Goal: Ask a question

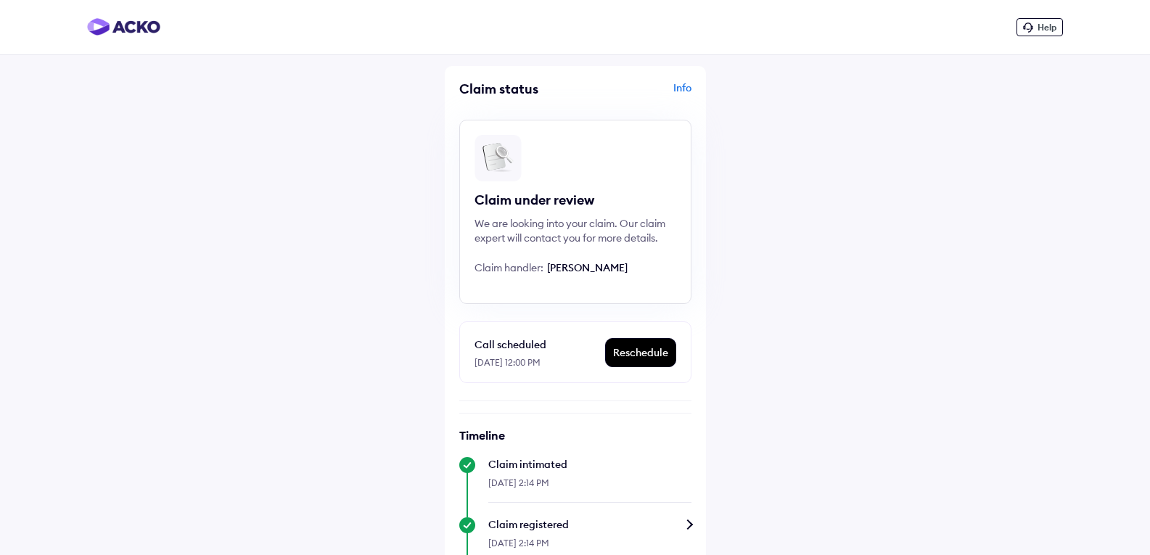
scroll to position [41, 0]
click at [684, 86] on div "Info" at bounding box center [635, 95] width 112 height 28
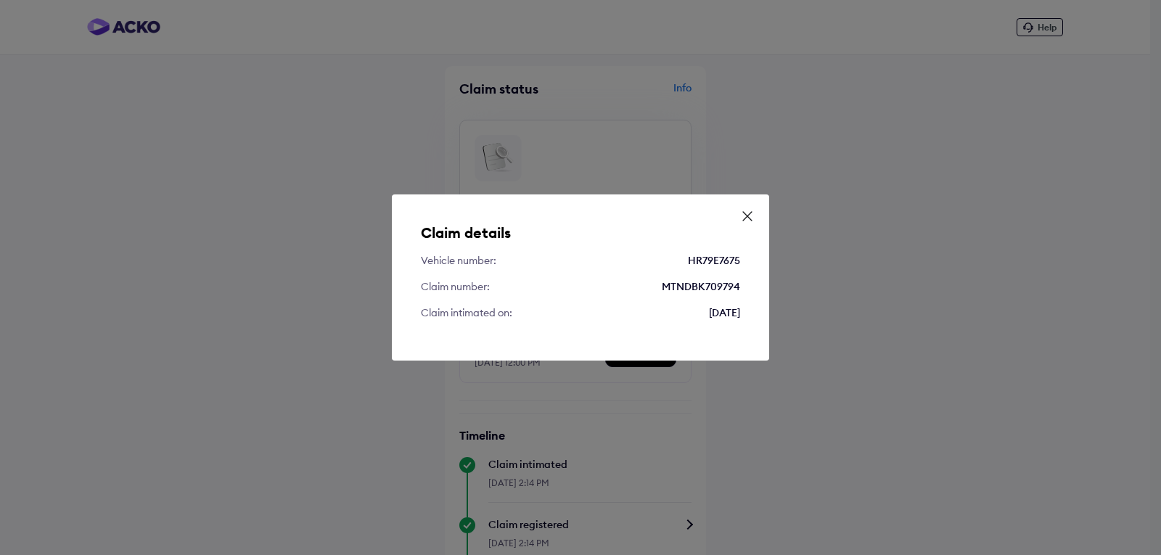
click at [751, 216] on icon at bounding box center [747, 216] width 15 height 15
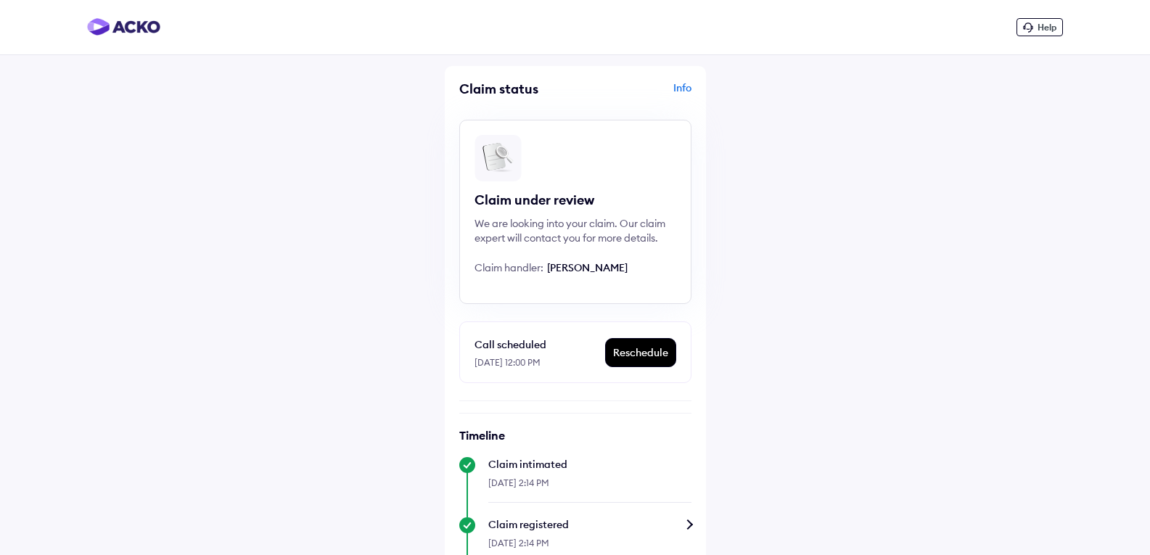
click at [1052, 28] on span "Help" at bounding box center [1047, 27] width 19 height 11
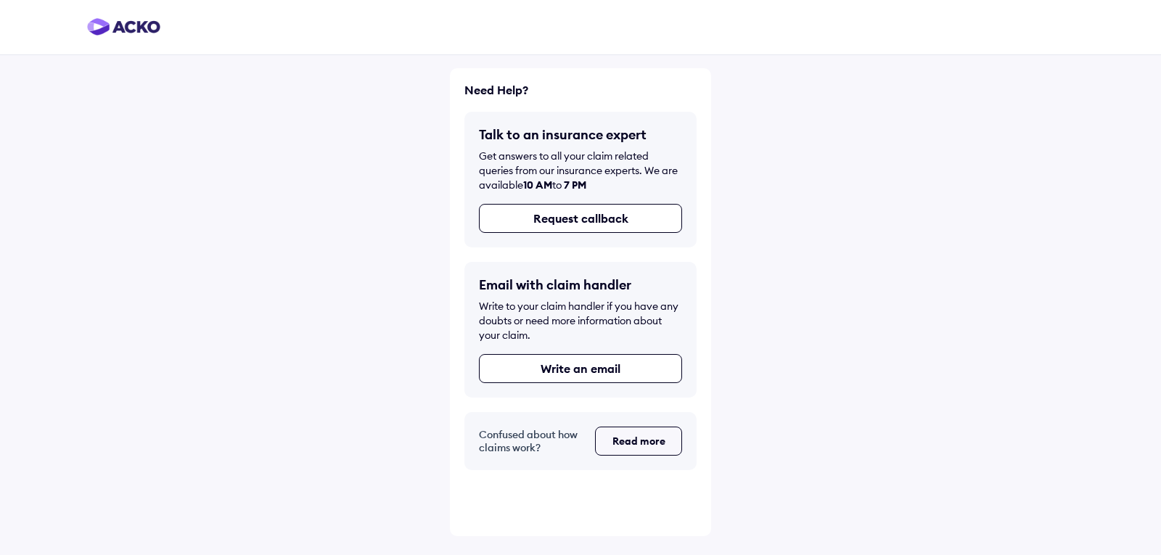
click at [624, 443] on button "Read more" at bounding box center [638, 441] width 87 height 29
click at [643, 365] on button "Write an email" at bounding box center [580, 368] width 203 height 29
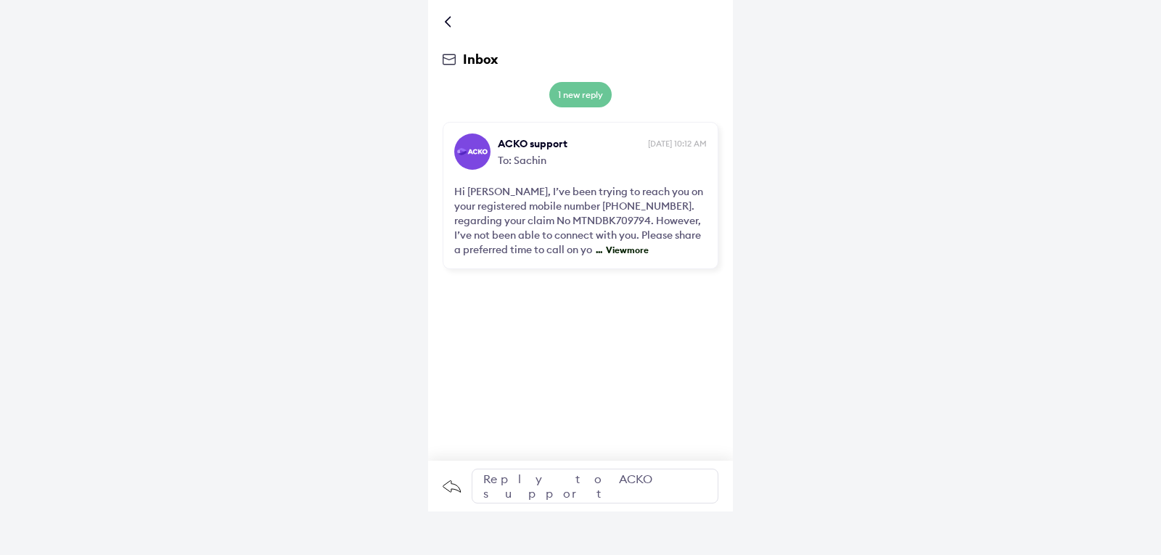
click at [516, 482] on div "Reply to ACKO support" at bounding box center [595, 486] width 247 height 35
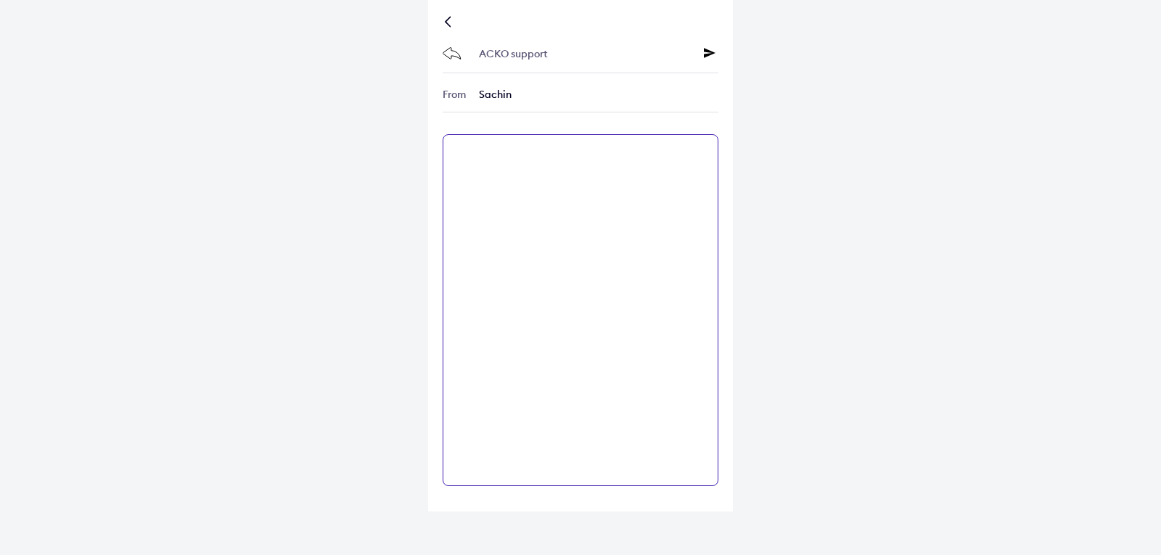
click at [481, 154] on textarea at bounding box center [581, 310] width 276 height 352
type textarea "*******"
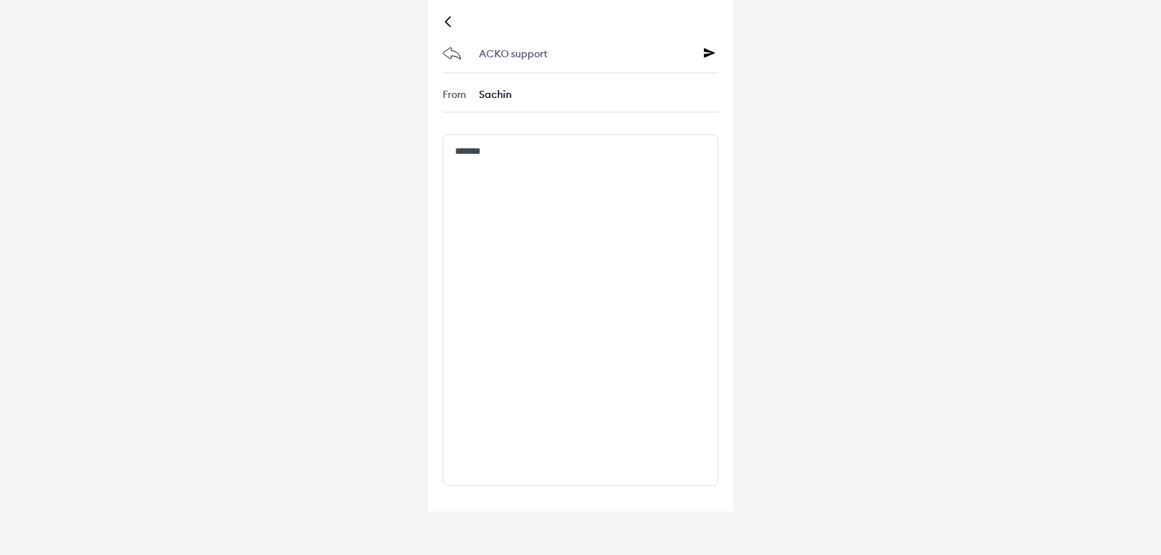
click at [703, 49] on div "ACKO support" at bounding box center [581, 54] width 276 height 37
click at [706, 49] on icon at bounding box center [710, 53] width 12 height 12
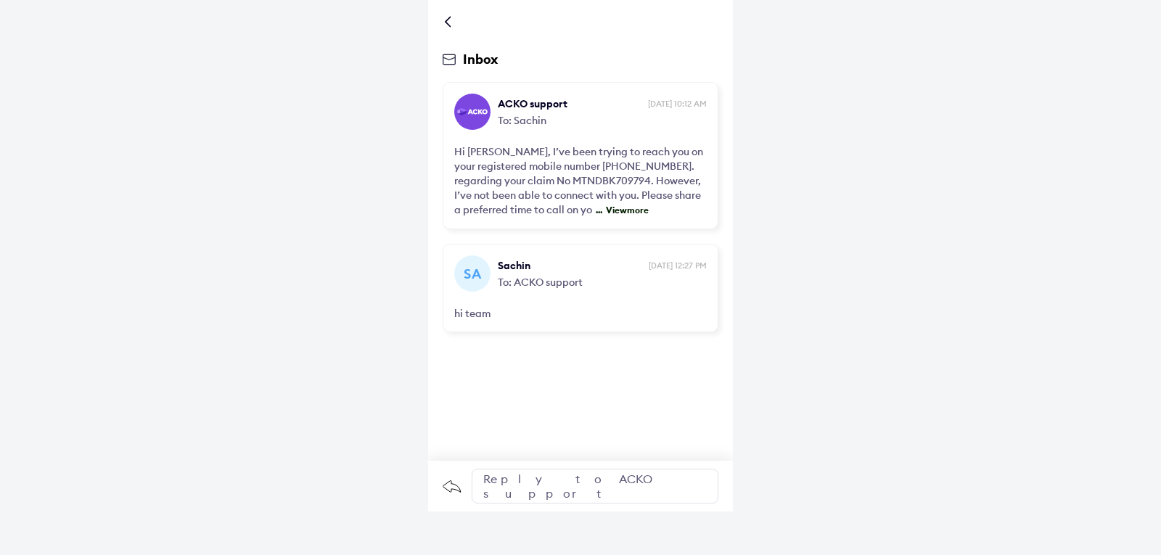
click at [490, 366] on div "Inbox ACKO support [DATE] 10:12 AM To: [PERSON_NAME], I’ve been trying to reach…" at bounding box center [580, 256] width 305 height 512
click at [619, 206] on span "View more" at bounding box center [625, 210] width 46 height 11
click at [520, 480] on div "Reply to ACKO support" at bounding box center [595, 486] width 247 height 35
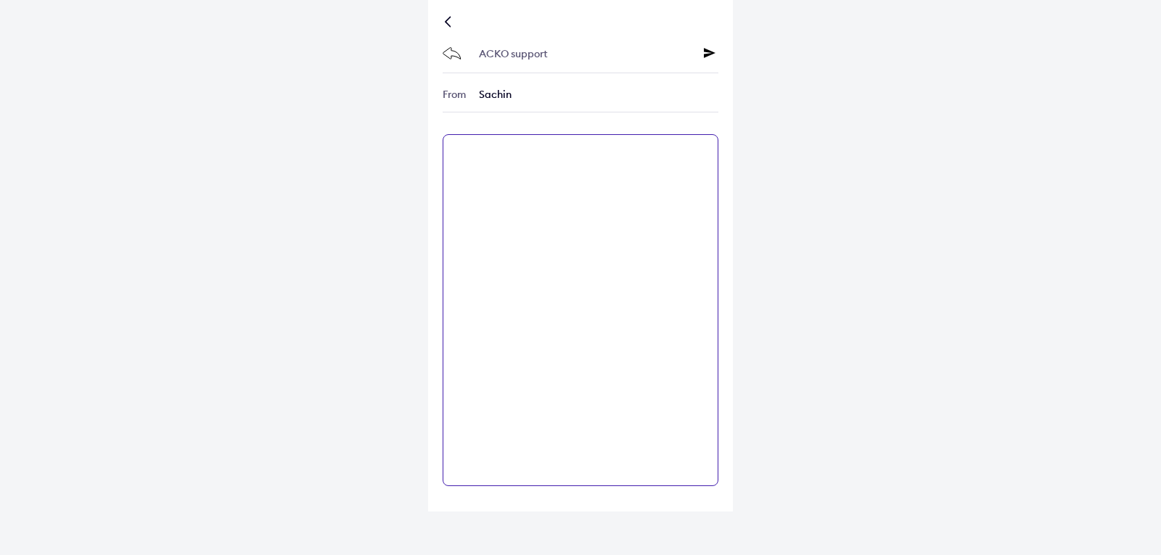
click at [501, 158] on textarea at bounding box center [581, 310] width 276 height 352
type textarea "**********"
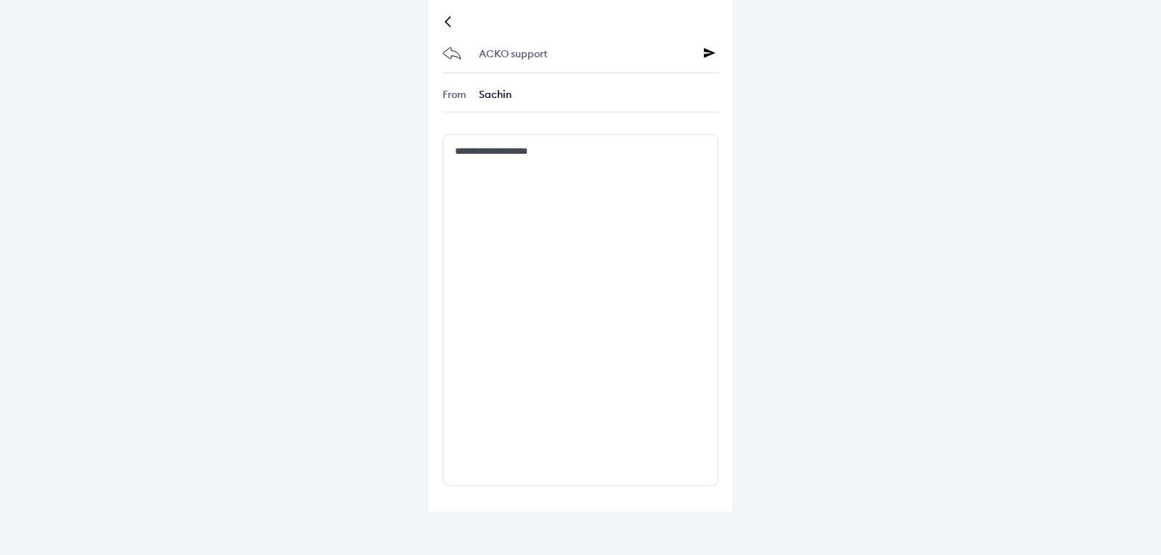
click at [712, 44] on div "ACKO support" at bounding box center [581, 54] width 276 height 37
click at [713, 55] on icon at bounding box center [710, 53] width 12 height 12
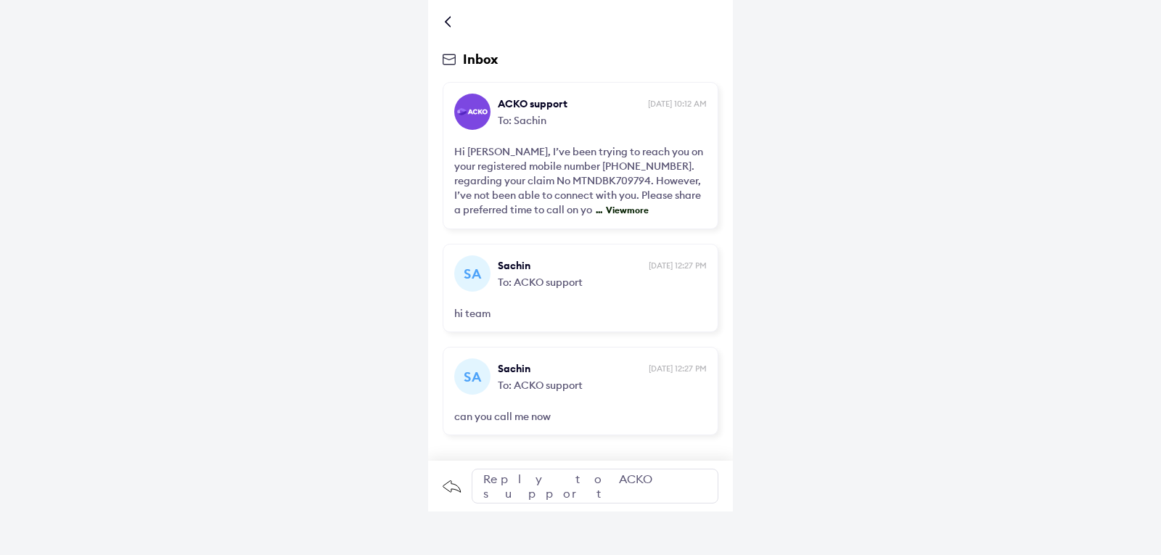
click at [448, 15] on div at bounding box center [581, 22] width 276 height 15
click at [446, 22] on div at bounding box center [450, 21] width 9 height 7
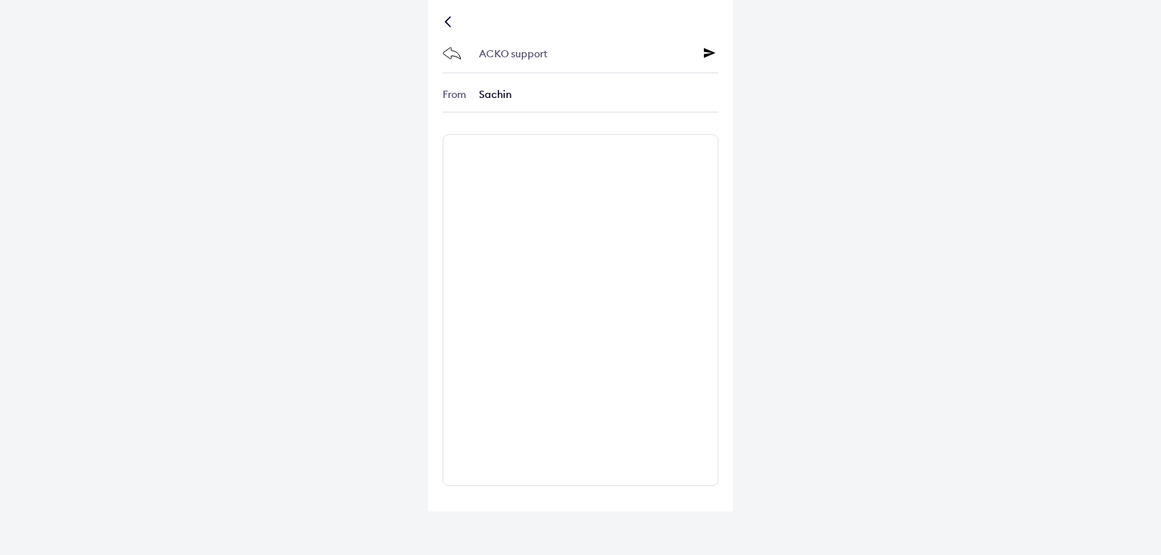
click at [446, 22] on div at bounding box center [450, 21] width 9 height 7
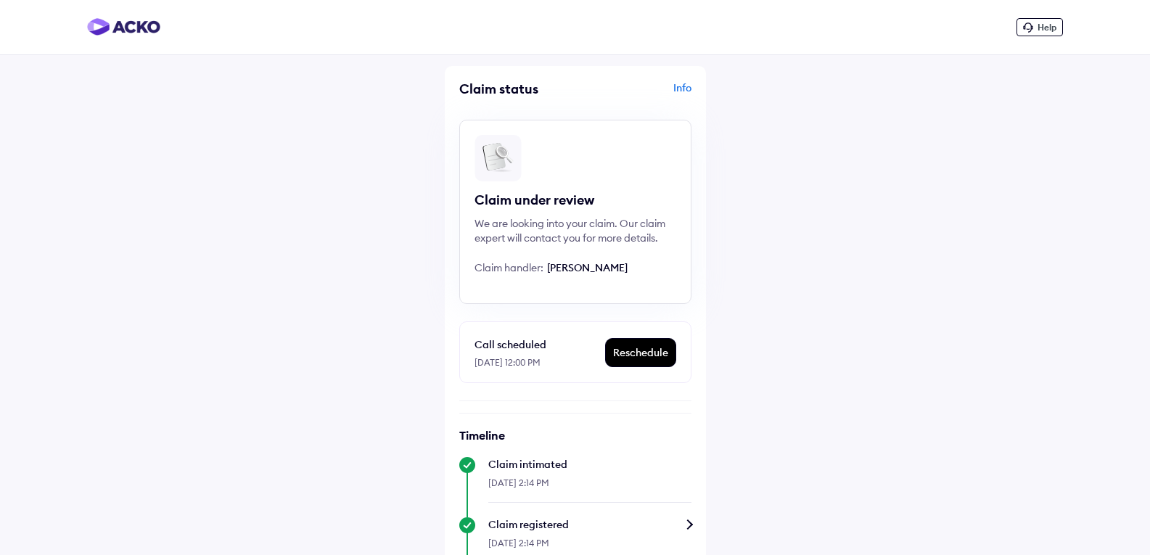
click at [104, 29] on img at bounding box center [123, 26] width 73 height 17
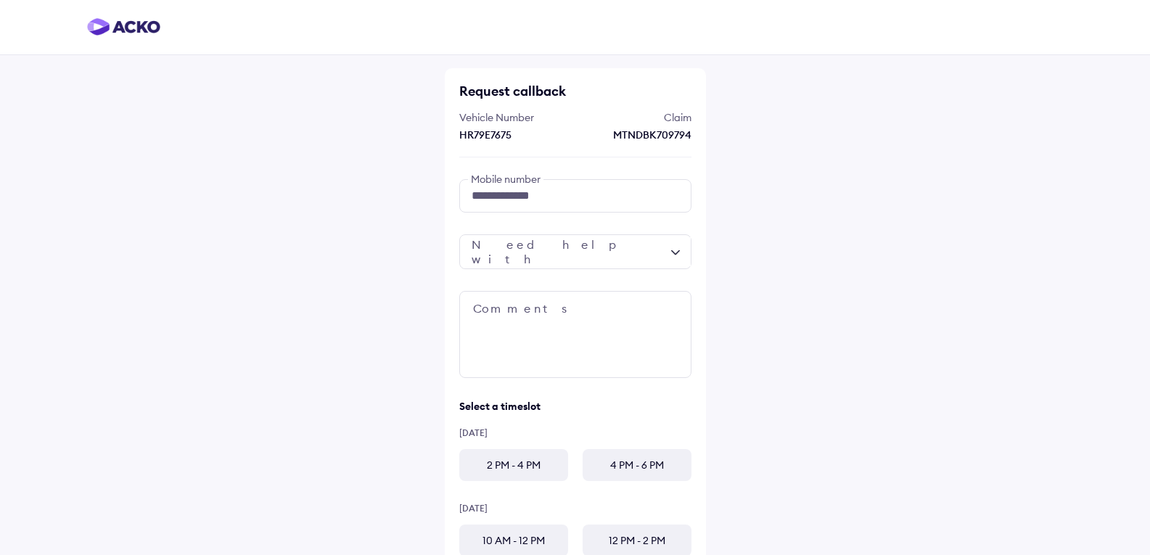
scroll to position [155, 0]
